Goal: Task Accomplishment & Management: Complete application form

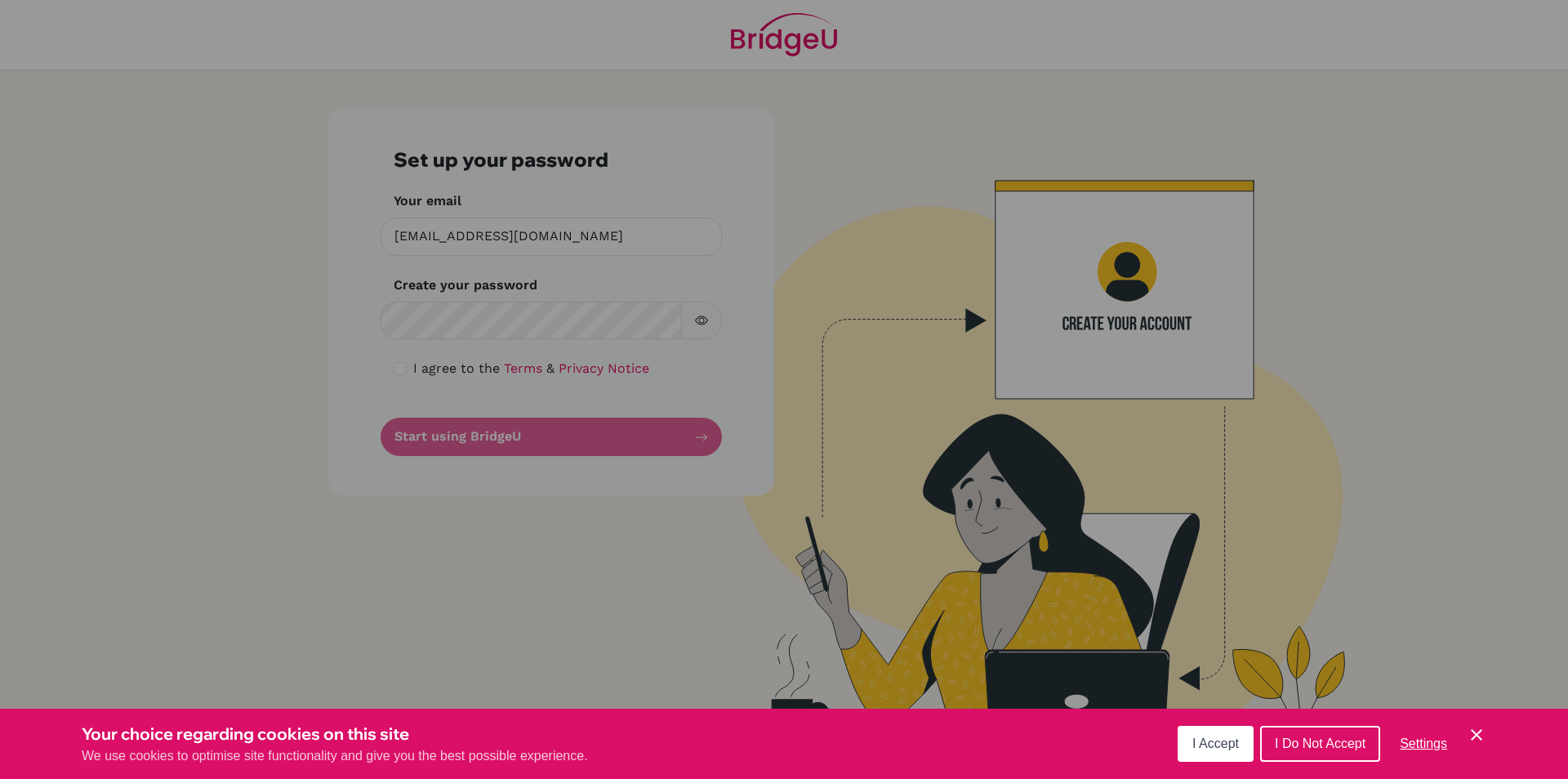
click at [1223, 747] on span "I Accept" at bounding box center [1215, 743] width 46 height 14
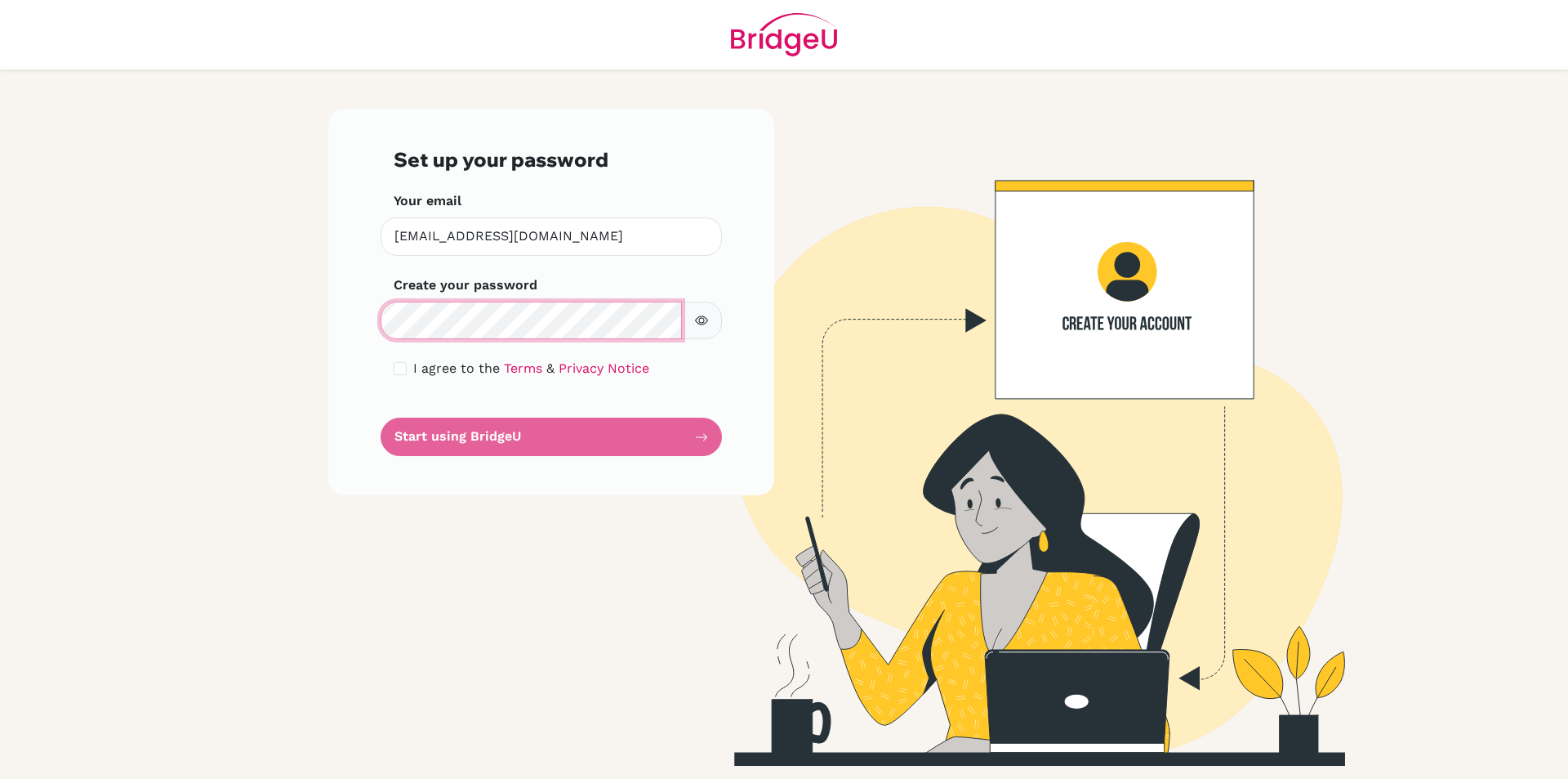
click at [343, 313] on div "Set up your password Your email [EMAIL_ADDRESS][DOMAIN_NAME] Invalid email Crea…" at bounding box center [551, 301] width 446 height 387
click at [384, 363] on div "Set up your password Your email [EMAIL_ADDRESS][DOMAIN_NAME] Invalid email Crea…" at bounding box center [551, 301] width 446 height 387
click at [401, 368] on input "checkbox" at bounding box center [400, 368] width 13 height 13
checkbox input "true"
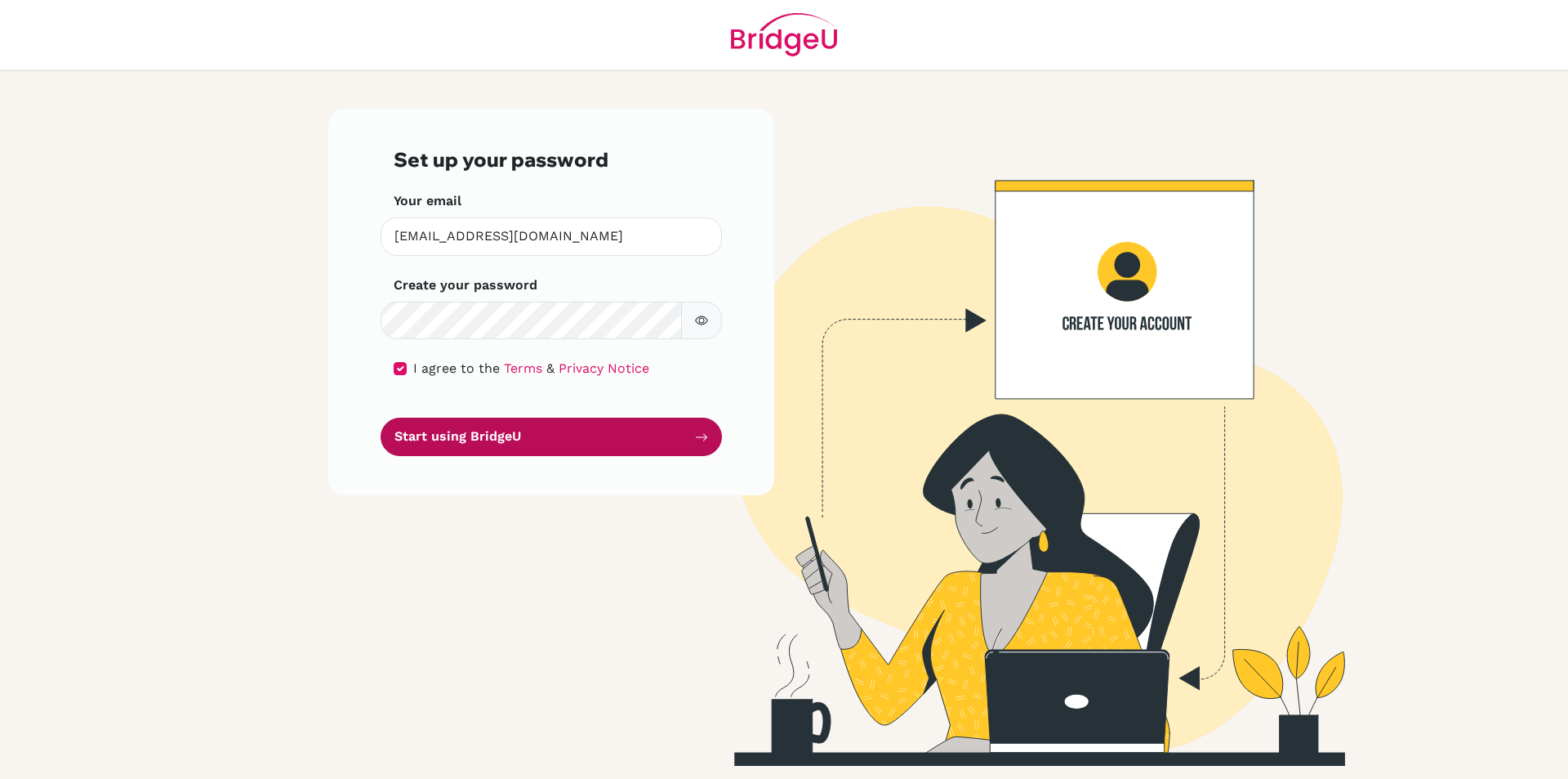
click at [482, 448] on button "Start using BridgeU" at bounding box center [551, 437] width 341 height 38
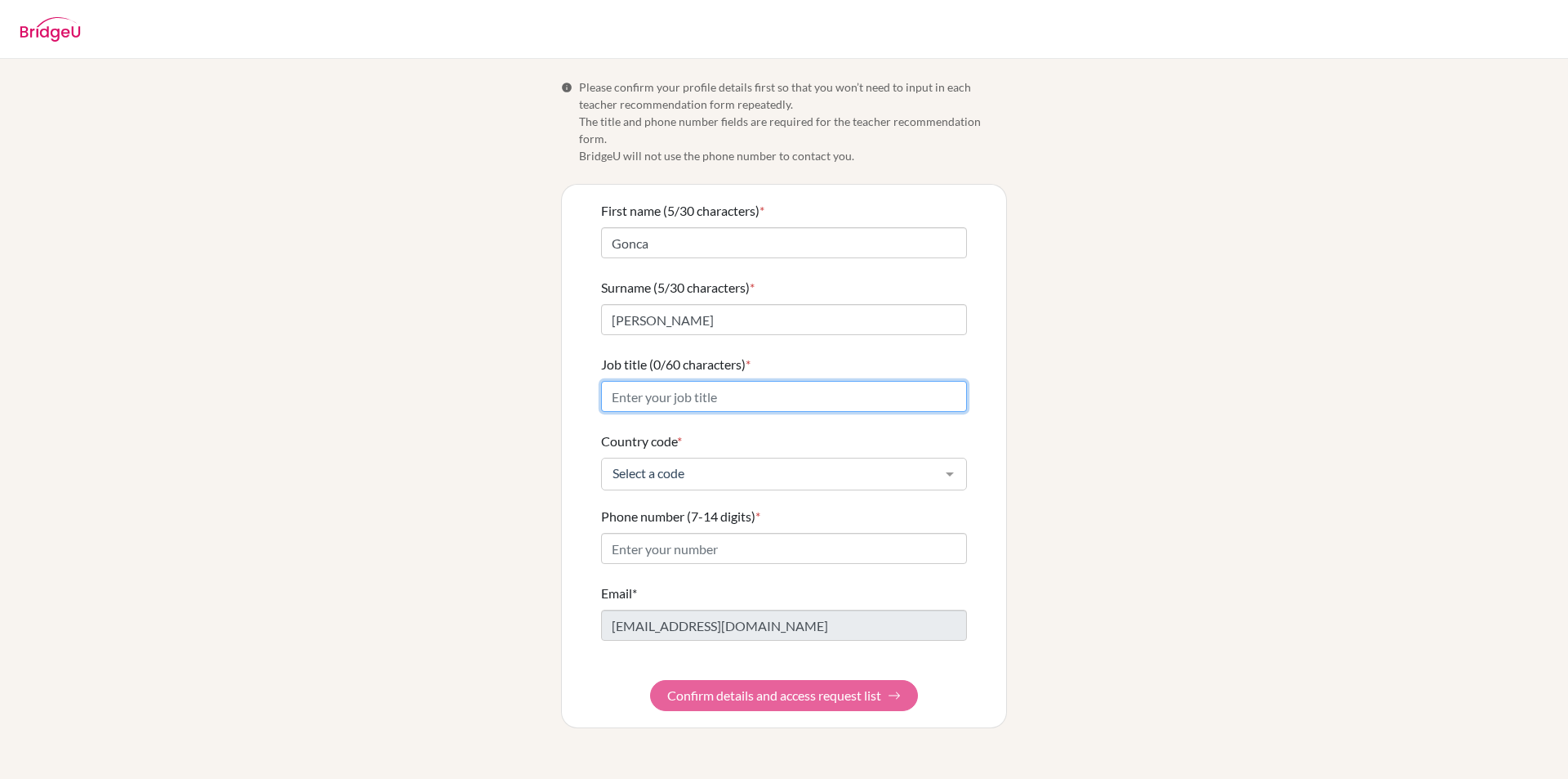
click at [688, 387] on input "Job title (0/60 characters) *" at bounding box center [784, 396] width 366 height 31
type input "a"
type input "Assisstant Principal"
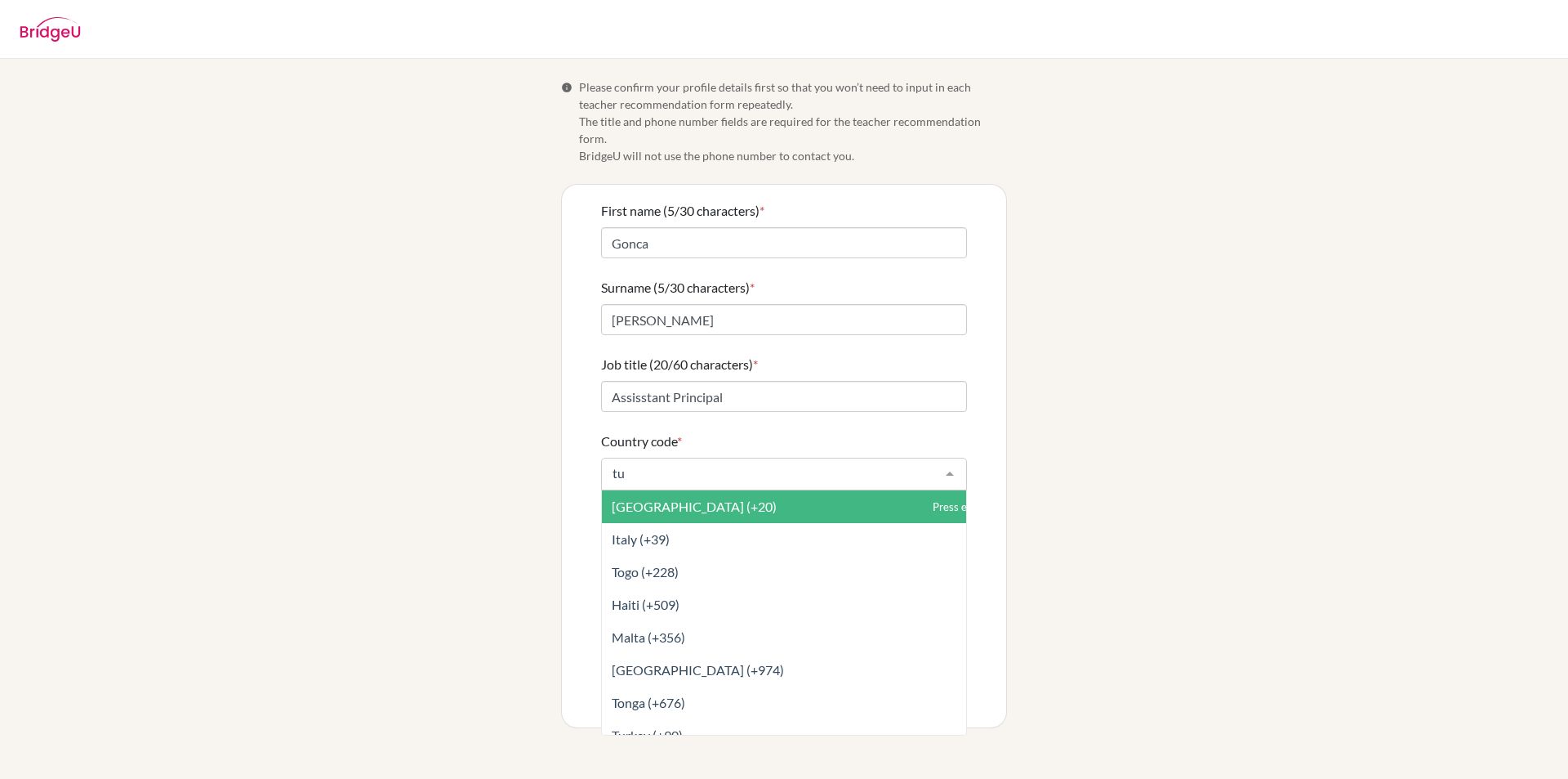
type input "tur"
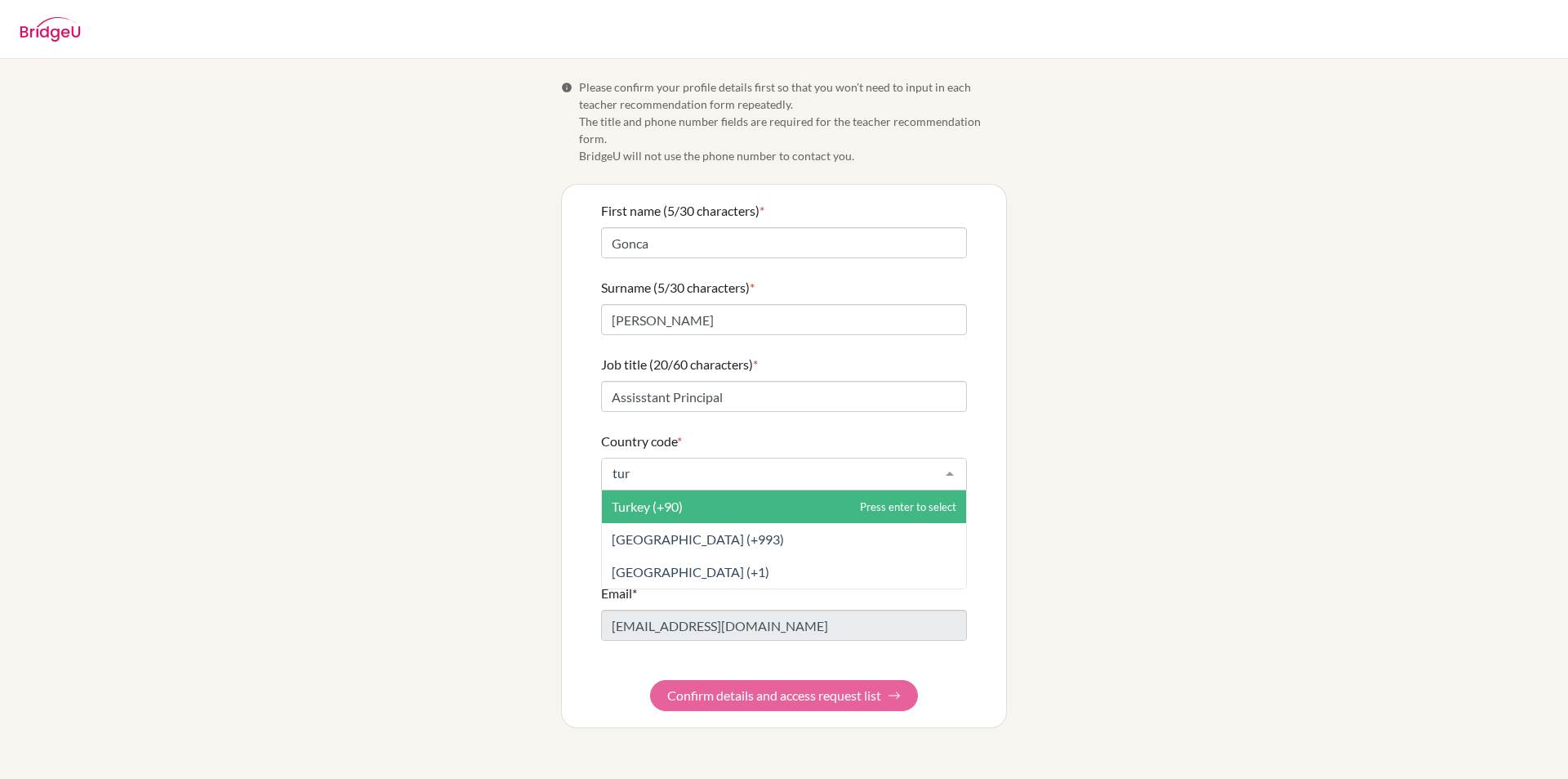
click at [706, 501] on span "Turkey (+90)" at bounding box center [784, 506] width 364 height 33
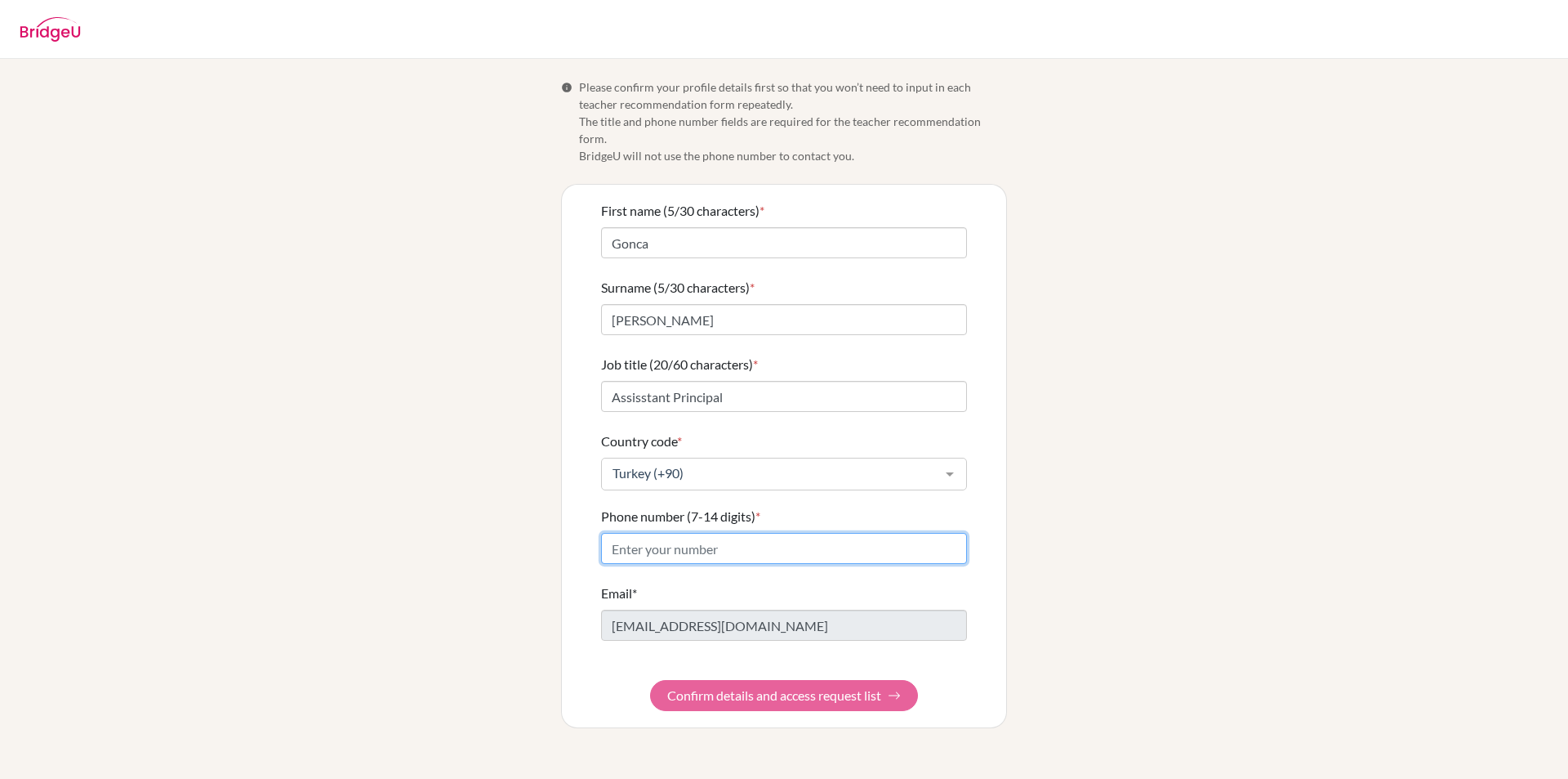
click at [706, 533] on input "Phone number (7-14 digits) *" at bounding box center [784, 548] width 366 height 31
type input "05335652494"
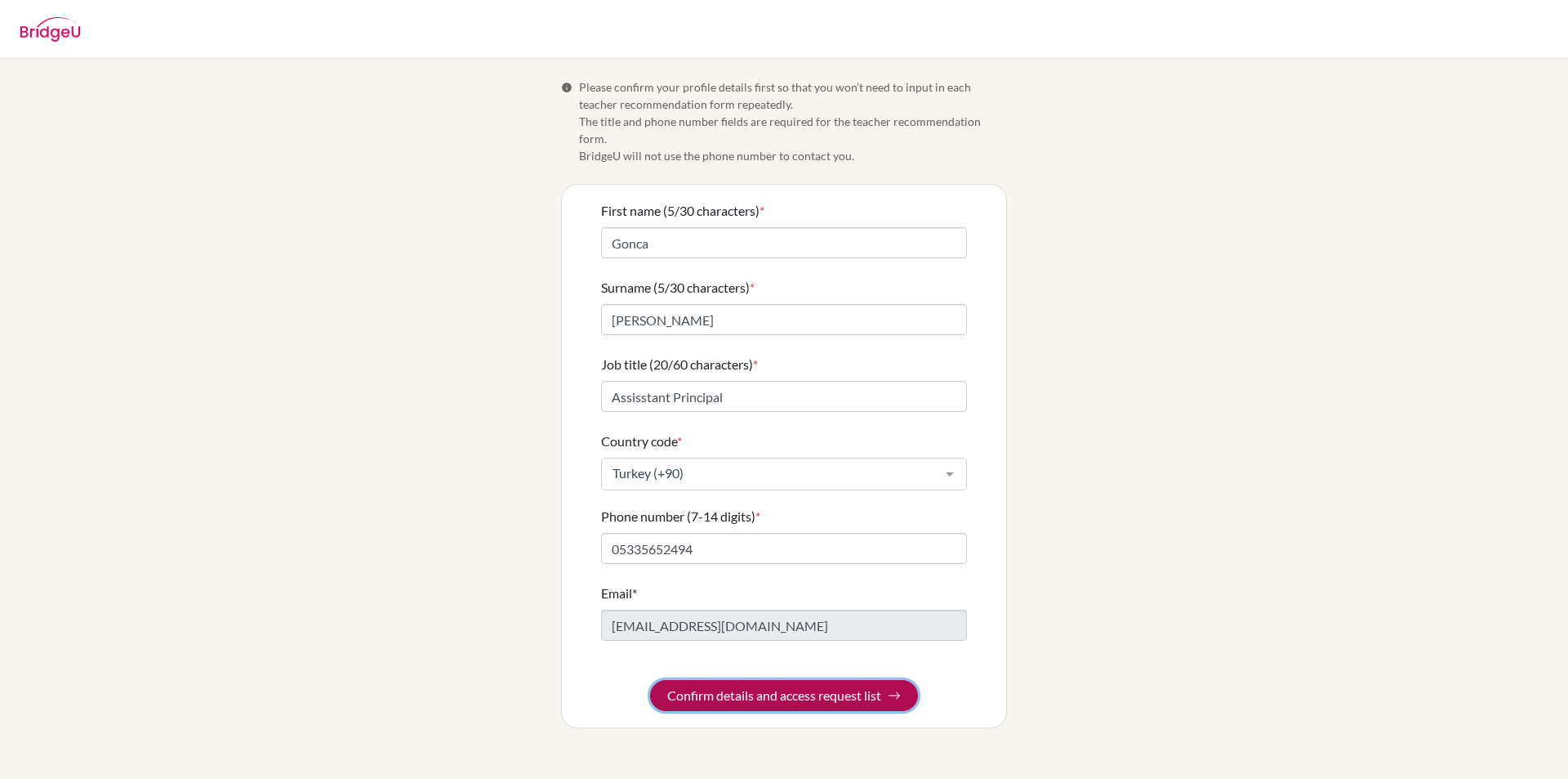
click at [777, 680] on button "Confirm details and access request list" at bounding box center [783, 695] width 268 height 31
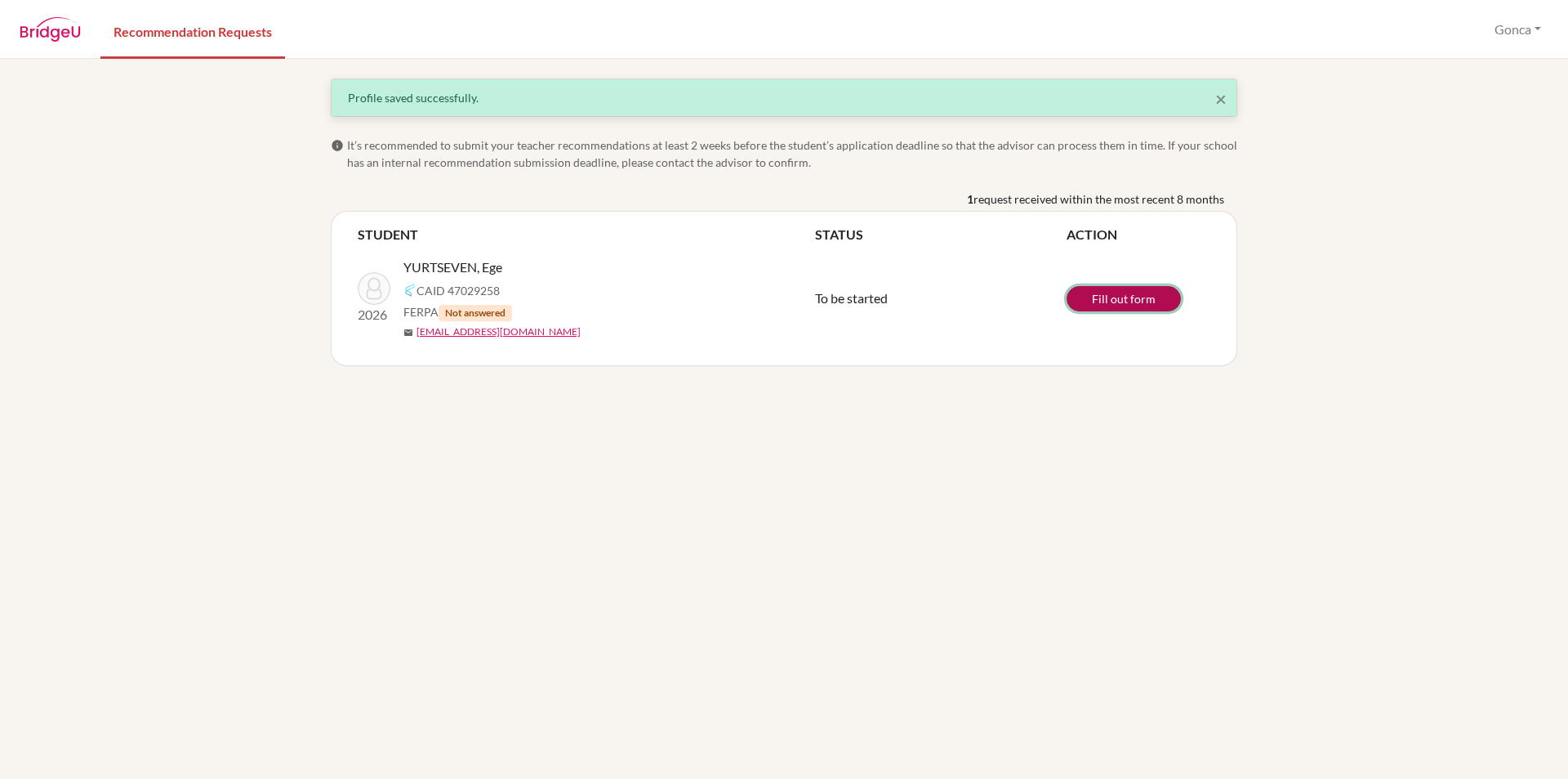
click at [1122, 304] on link "Fill out form" at bounding box center [1124, 299] width 115 height 25
